Goal: Check status

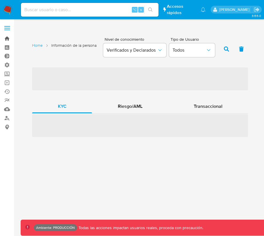
click at [9, 38] on link "Bandeja" at bounding box center [34, 38] width 68 height 9
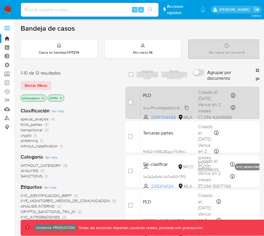
click at [168, 105] on div "avpvPFcsIAYg9q6QjmGKYz91" at bounding box center [166, 108] width 46 height 6
click at [240, 100] on div "PLD avpvPFcsIAYg9q6QjmGKYz91 2591704438 MLA Creado el: 29/07/2025 Creado el: 29…" at bounding box center [251, 102] width 220 height 29
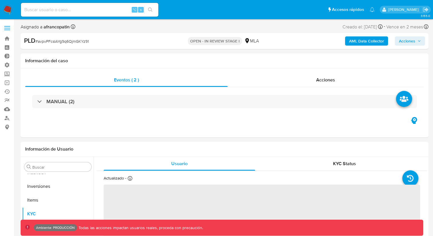
scroll to position [270, 0]
click at [283, 81] on div "Acciones" at bounding box center [326, 80] width 197 height 14
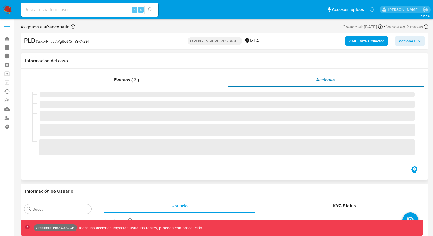
select select "10"
